Goal: Complete application form: Complete application form

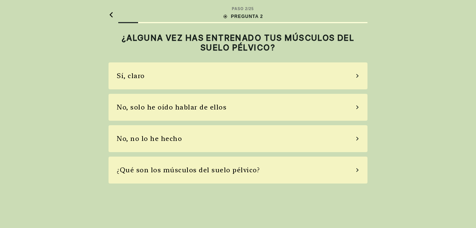
click at [206, 138] on div "No, no lo he hecho" at bounding box center [237, 138] width 259 height 27
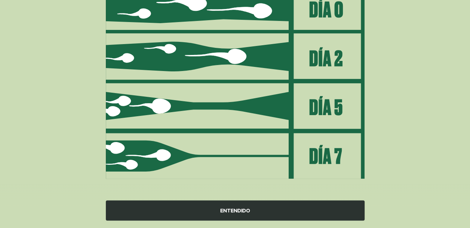
scroll to position [121, 0]
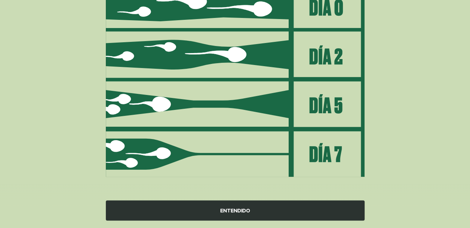
click at [235, 207] on div "ENTENDIDO" at bounding box center [235, 211] width 259 height 20
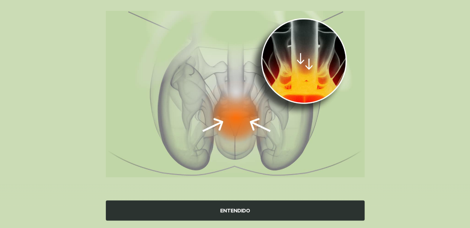
click at [317, 159] on img at bounding box center [235, 94] width 259 height 166
click at [239, 211] on div "ENTENDIDO" at bounding box center [235, 211] width 259 height 20
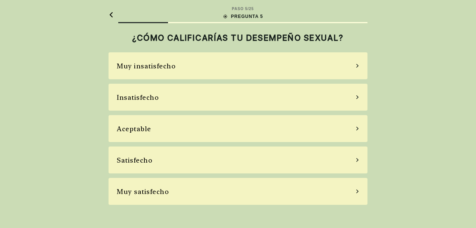
click at [213, 64] on div "Muy insatisfecho" at bounding box center [237, 65] width 259 height 27
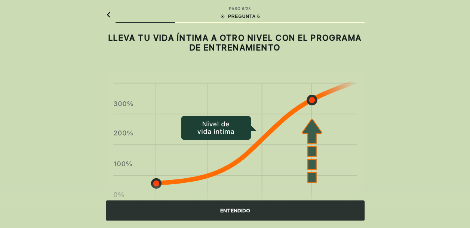
click at [219, 212] on div "ENTENDIDO" at bounding box center [235, 211] width 259 height 20
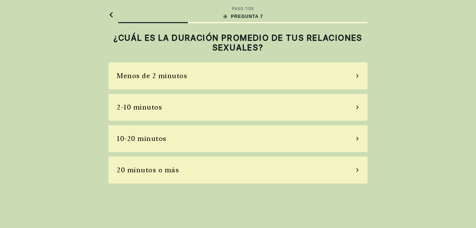
click at [150, 107] on div "2-10 minutos" at bounding box center [139, 107] width 45 height 10
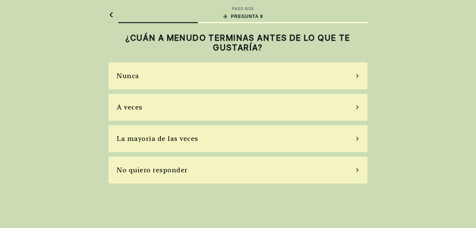
click at [361, 105] on div "A veces" at bounding box center [237, 107] width 259 height 27
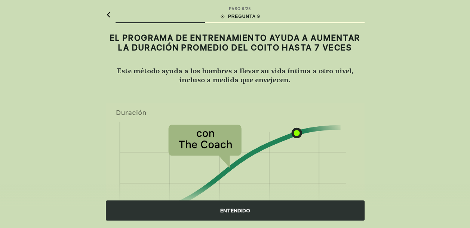
click at [241, 210] on div "ENTENDIDO" at bounding box center [235, 211] width 259 height 20
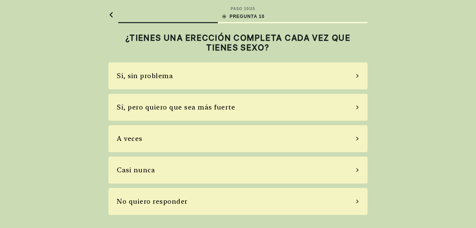
click at [180, 107] on div "Sí, pero quiero que sea más fuerte" at bounding box center [176, 107] width 118 height 10
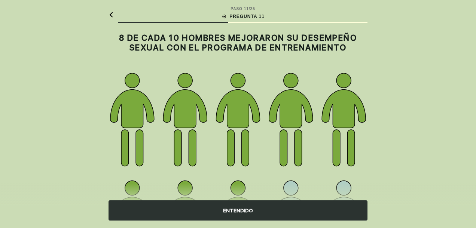
click at [247, 209] on div "ENTENDIDO" at bounding box center [237, 211] width 259 height 20
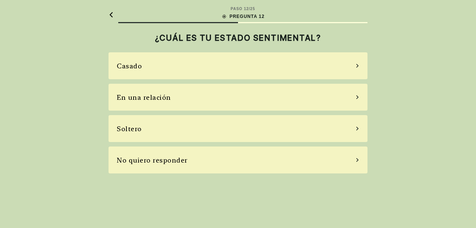
click at [357, 64] on icon at bounding box center [357, 65] width 4 height 7
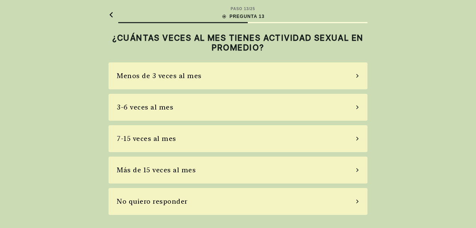
click at [358, 73] on div "Menos de 3 veces al mes" at bounding box center [237, 75] width 259 height 27
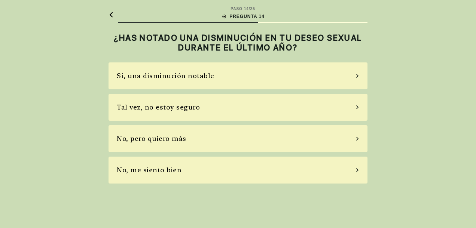
click at [360, 74] on div "Sí, una disminución notable" at bounding box center [237, 75] width 259 height 27
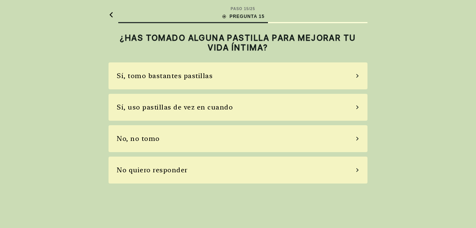
click at [356, 136] on div "No, no tomo" at bounding box center [237, 138] width 259 height 27
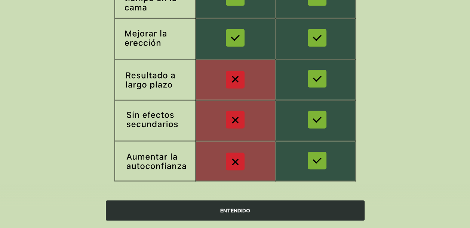
scroll to position [169, 0]
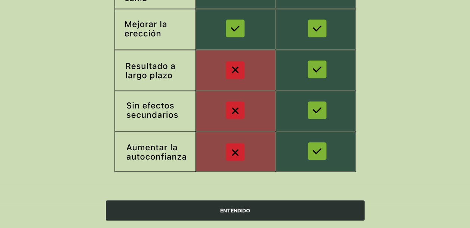
click at [233, 210] on div "ENTENDIDO" at bounding box center [235, 211] width 259 height 20
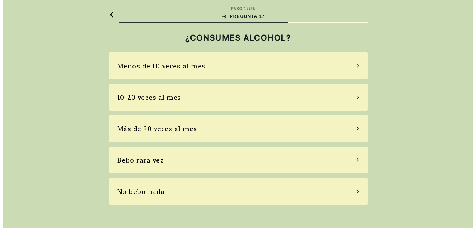
scroll to position [0, 0]
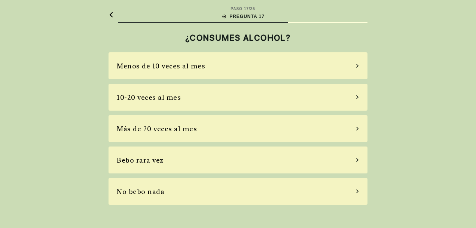
click at [356, 192] on icon at bounding box center [357, 191] width 4 height 7
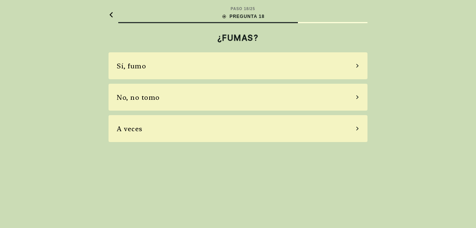
click at [358, 89] on div "No, no tomo" at bounding box center [237, 97] width 259 height 27
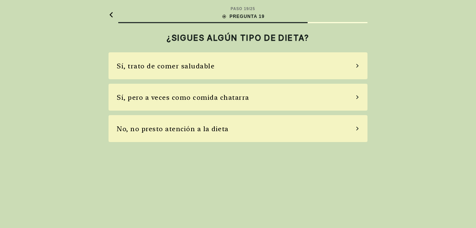
click at [358, 64] on div "Sí, trato de comer saludable" at bounding box center [237, 65] width 259 height 27
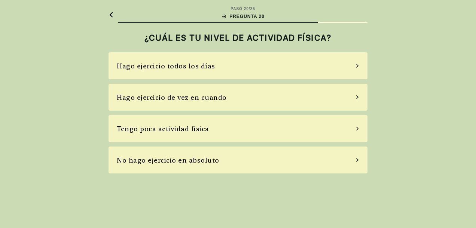
click at [357, 159] on icon at bounding box center [357, 160] width 4 height 7
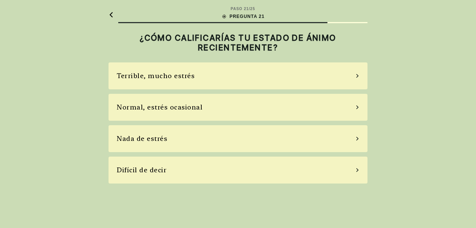
click at [358, 74] on div "Terrible, mucho estrés" at bounding box center [237, 75] width 259 height 27
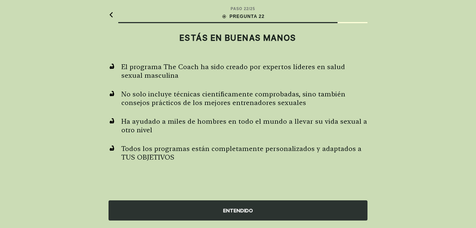
click at [243, 212] on div "ENTENDIDO" at bounding box center [237, 211] width 259 height 20
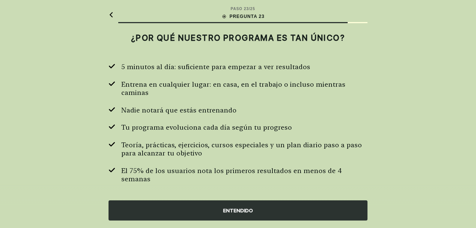
click at [244, 210] on div "ENTENDIDO" at bounding box center [237, 211] width 259 height 20
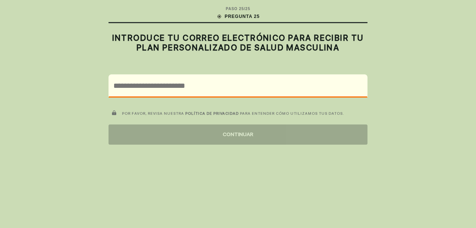
click at [239, 130] on div "CONTINUAR" at bounding box center [237, 135] width 259 height 20
